Goal: Navigation & Orientation: Find specific page/section

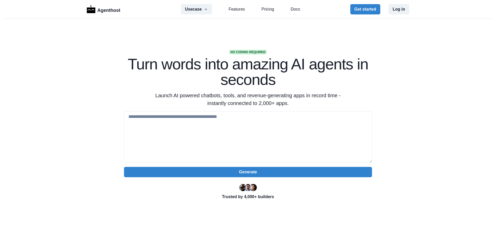
scroll to position [1549, 0]
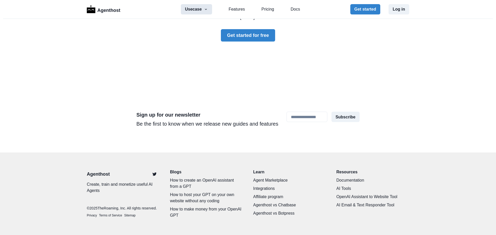
click at [205, 8] on icon "button" at bounding box center [206, 9] width 4 height 4
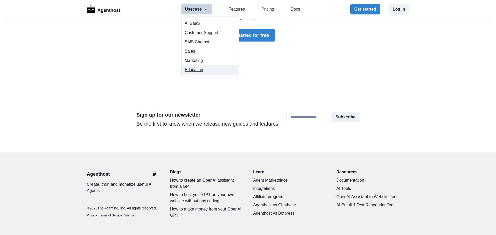
click at [195, 69] on button "Education" at bounding box center [210, 69] width 57 height 9
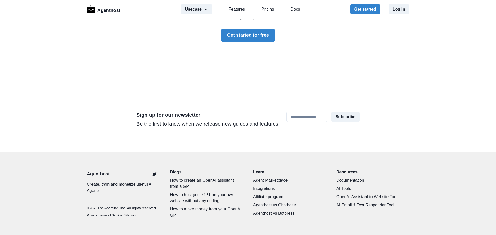
scroll to position [1762, 0]
click at [342, 186] on link "AI Tools" at bounding box center [372, 189] width 73 height 6
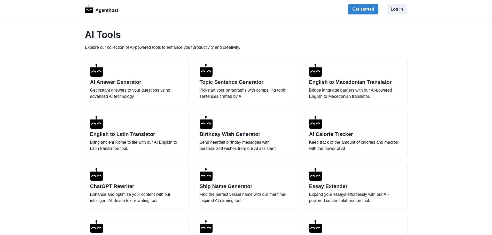
click at [105, 11] on p "Agenthost" at bounding box center [106, 9] width 23 height 9
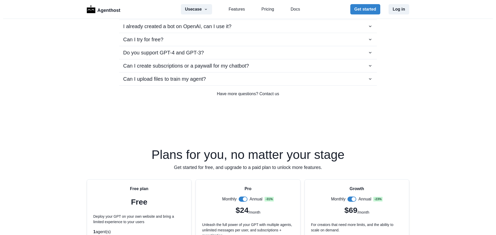
scroll to position [981, 0]
